Goal: Check status: Check status

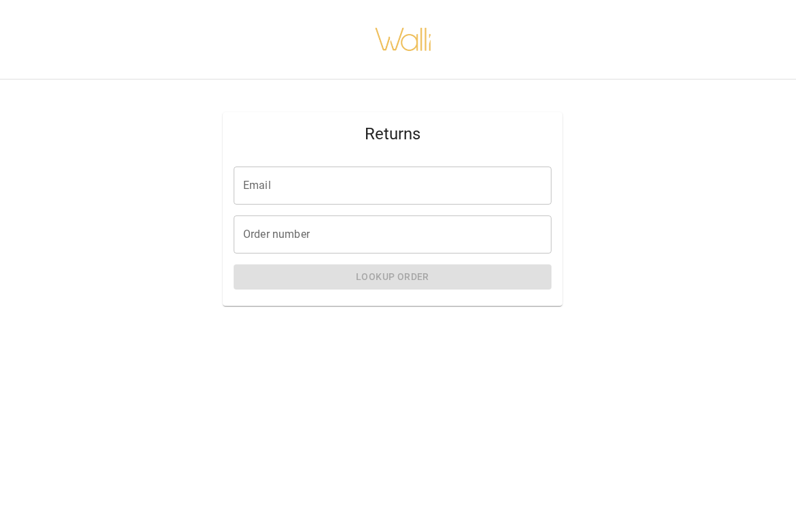
click at [247, 187] on input "Email" at bounding box center [393, 185] width 318 height 38
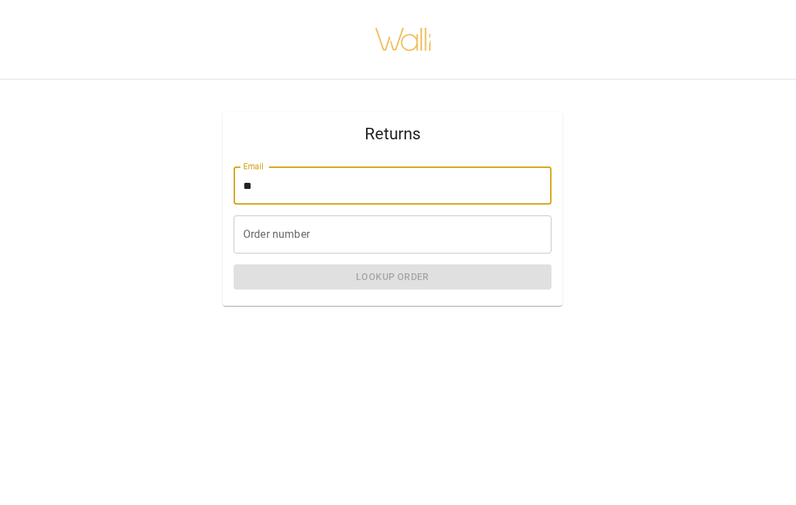
type input "**********"
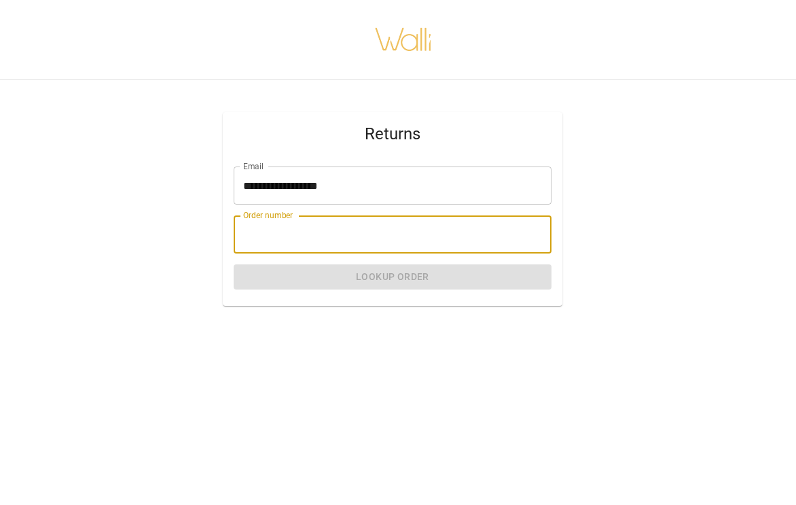
click at [249, 232] on input "Order number" at bounding box center [393, 234] width 318 height 38
click at [272, 232] on input "Order number" at bounding box center [393, 234] width 318 height 38
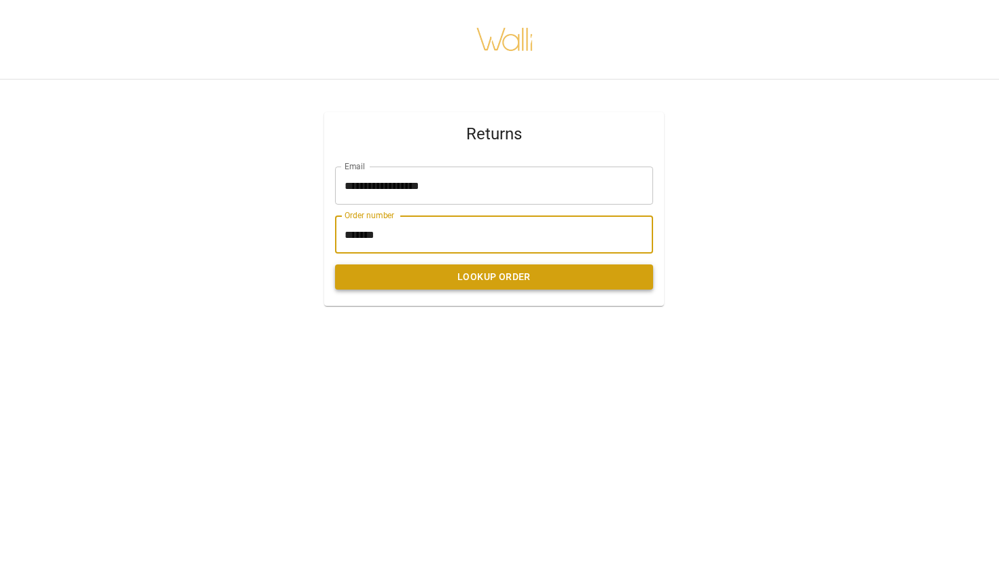
type input "*******"
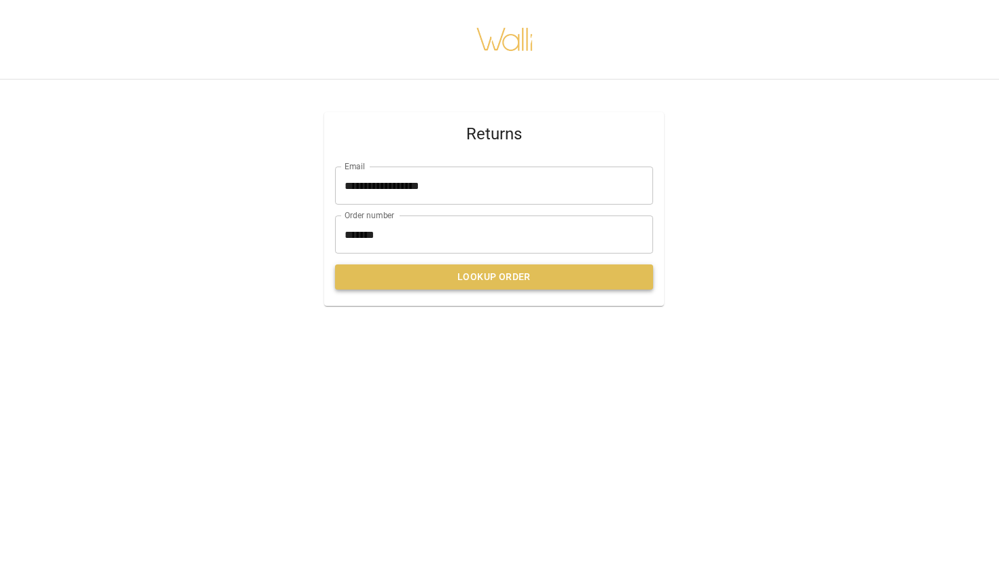
click at [492, 276] on button "Lookup Order" at bounding box center [494, 276] width 318 height 25
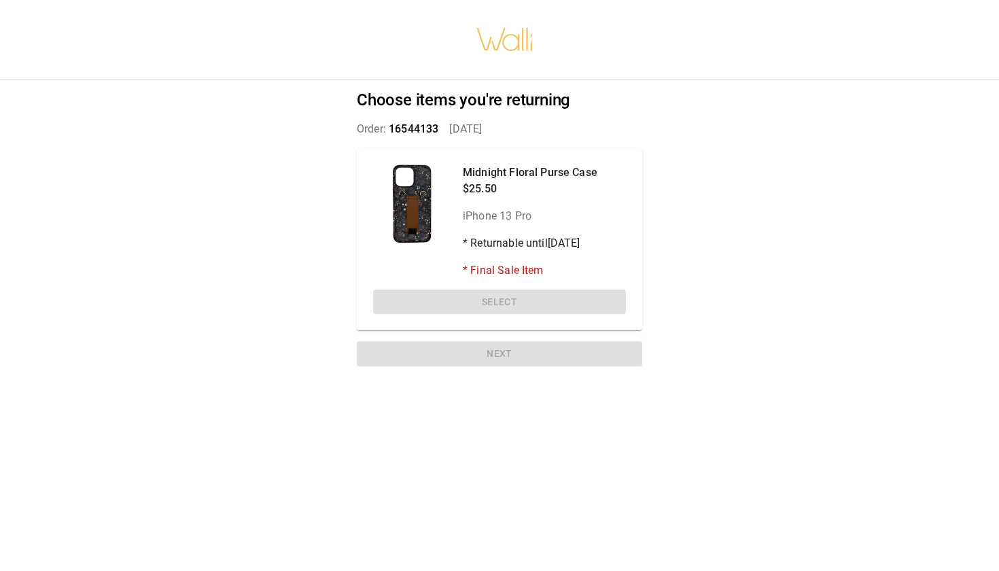
click at [502, 300] on div "Midnight Floral Purse Case $25.50 iPhone 13 Pro * Returnable until [DATE] * Fin…" at bounding box center [499, 239] width 285 height 183
click at [418, 203] on div at bounding box center [412, 203] width 79 height 79
click at [478, 146] on div "Choose items you're returning Order: 16544133   [DATE] Midnight Floral Purse Ca…" at bounding box center [499, 230] width 318 height 303
click at [484, 143] on div "Choose items you're returning Order: 16544133   [DATE] Midnight Floral Purse Ca…" at bounding box center [499, 230] width 318 height 303
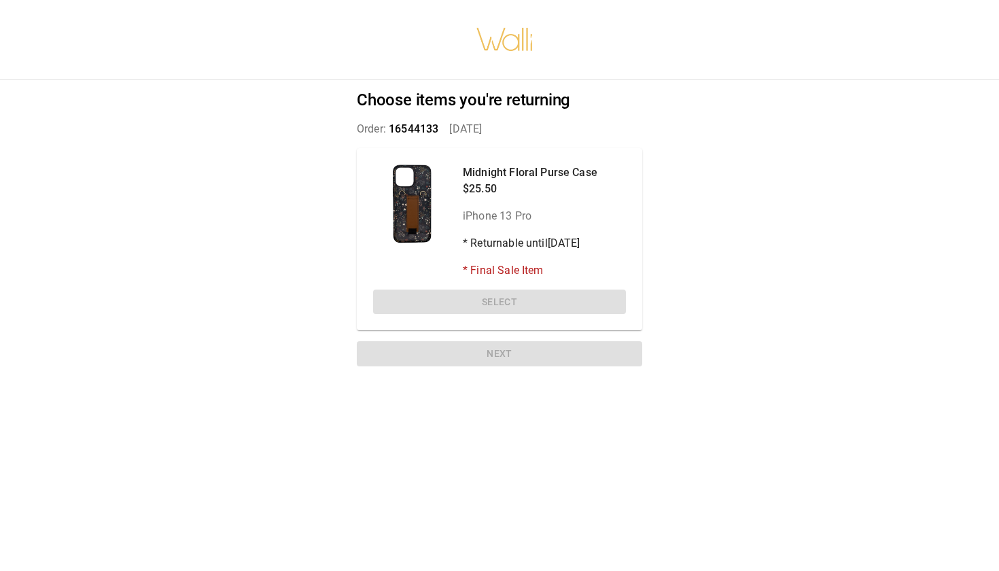
click at [486, 159] on div "Midnight Floral Purse Case $25.50 iPhone 13 Pro * Returnable until [DATE] * Fin…" at bounding box center [499, 239] width 285 height 183
drag, startPoint x: 486, startPoint y: 160, endPoint x: 480, endPoint y: 174, distance: 15.5
click at [485, 161] on div "Midnight Floral Purse Case $25.50 iPhone 13 Pro * Returnable until [DATE] * Fin…" at bounding box center [499, 239] width 285 height 183
click at [480, 175] on p "Midnight Floral Purse Case" at bounding box center [530, 172] width 135 height 16
click at [497, 172] on p "Midnight Floral Purse Case" at bounding box center [530, 172] width 135 height 16
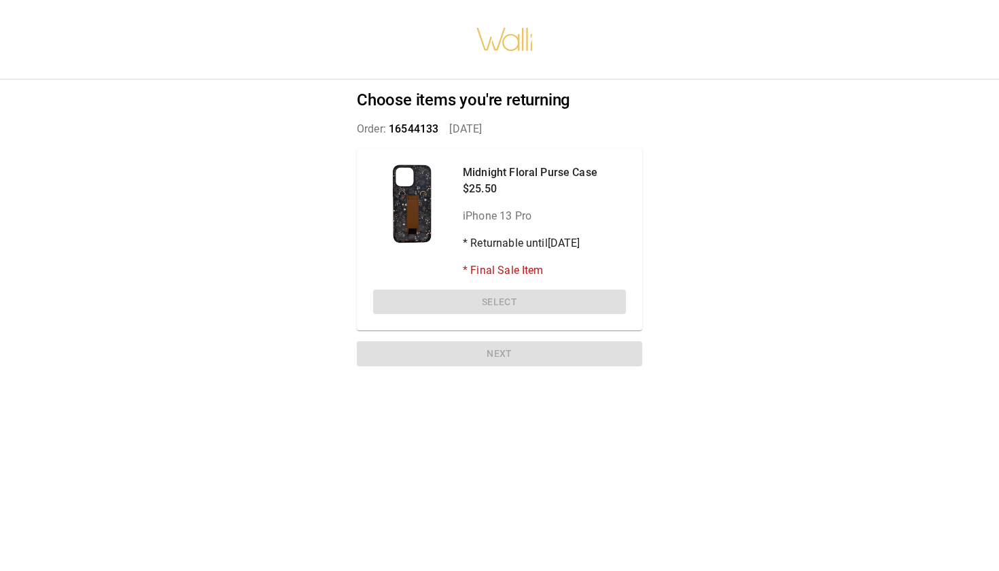
click at [521, 304] on div "Midnight Floral Purse Case $25.50 iPhone 13 Pro * Returnable until [DATE] * Fin…" at bounding box center [499, 239] width 285 height 183
click at [521, 300] on div "Midnight Floral Purse Case $25.50 iPhone 13 Pro * Returnable until [DATE] * Fin…" at bounding box center [499, 239] width 285 height 183
click at [520, 306] on div "Midnight Floral Purse Case $25.50 iPhone 13 Pro * Returnable until [DATE] * Fin…" at bounding box center [499, 239] width 285 height 183
